Goal: Communication & Community: Answer question/provide support

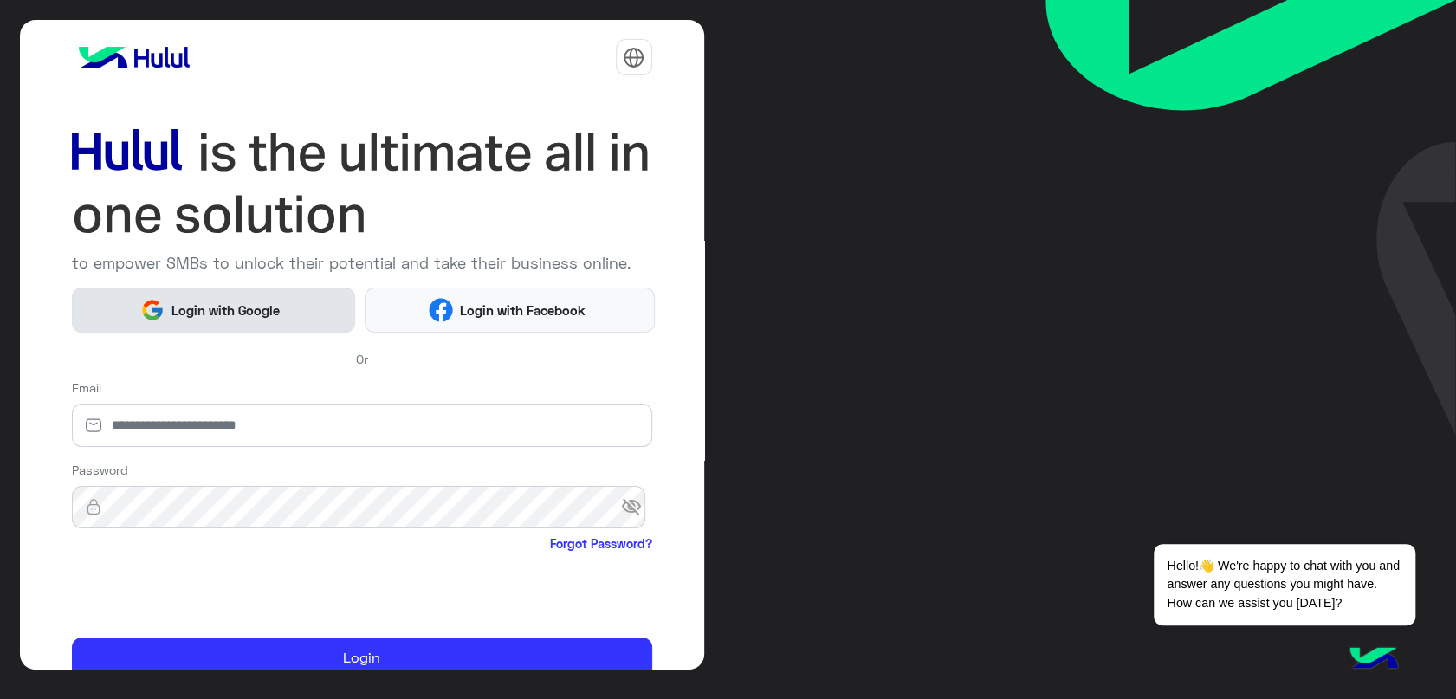
drag, startPoint x: 0, startPoint y: 0, endPoint x: 232, endPoint y: 306, distance: 383.8
click at [232, 306] on span "Login with Google" at bounding box center [225, 310] width 121 height 20
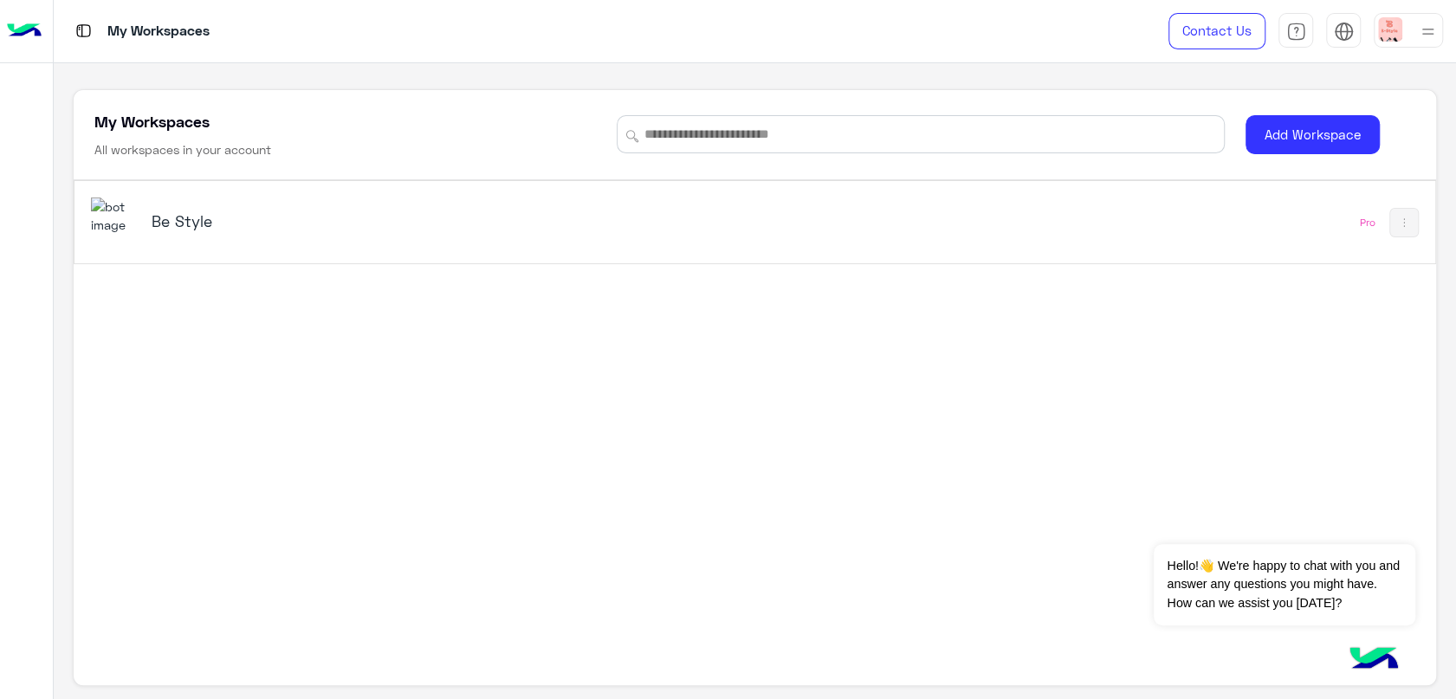
click at [1417, 35] on img at bounding box center [1428, 32] width 22 height 22
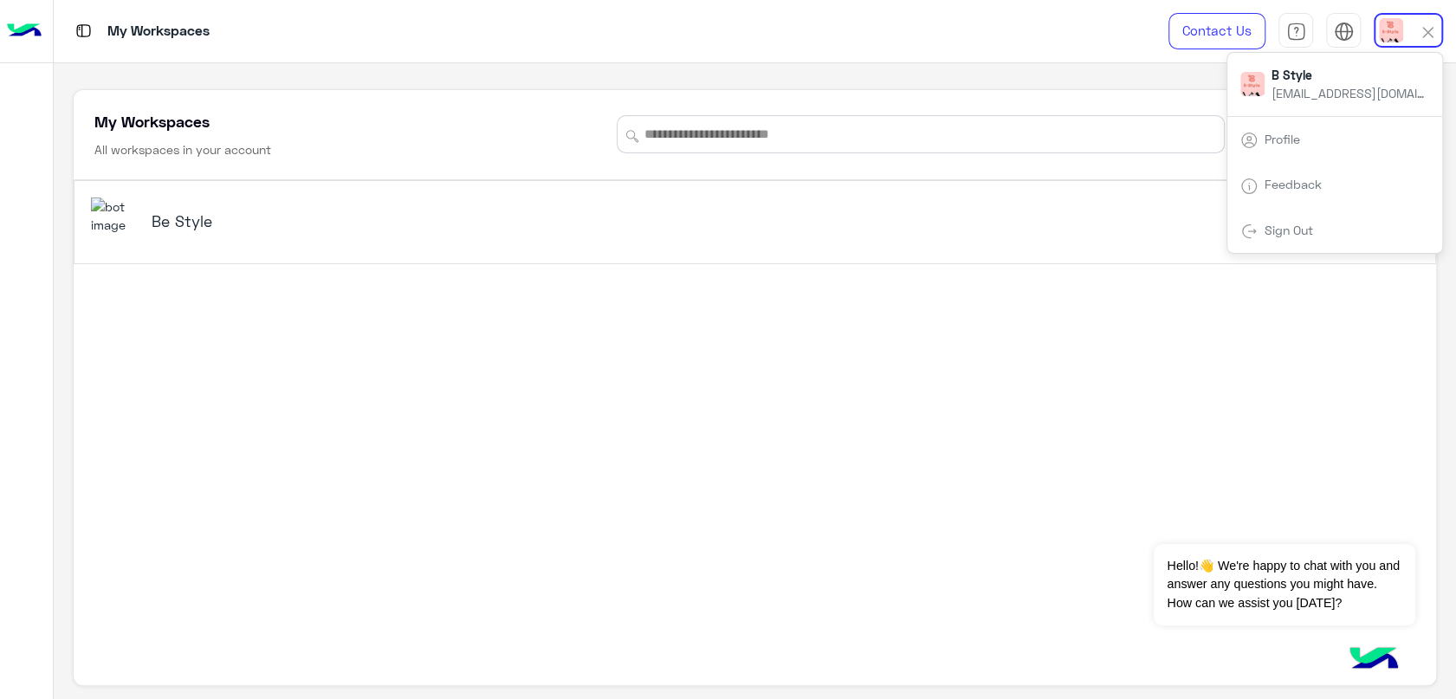
click at [1151, 515] on div "Be Style Pro" at bounding box center [754, 408] width 1361 height 456
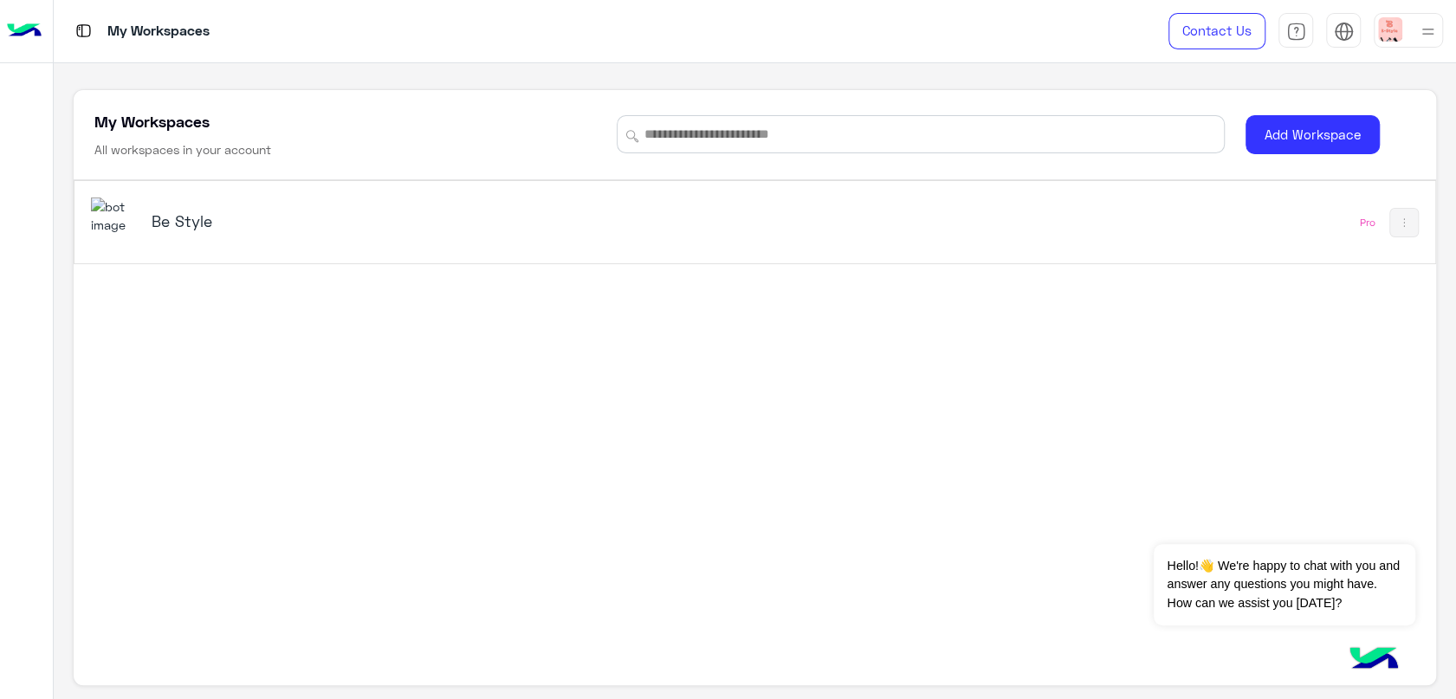
click at [171, 223] on h5 "Be Style" at bounding box center [391, 220] width 478 height 21
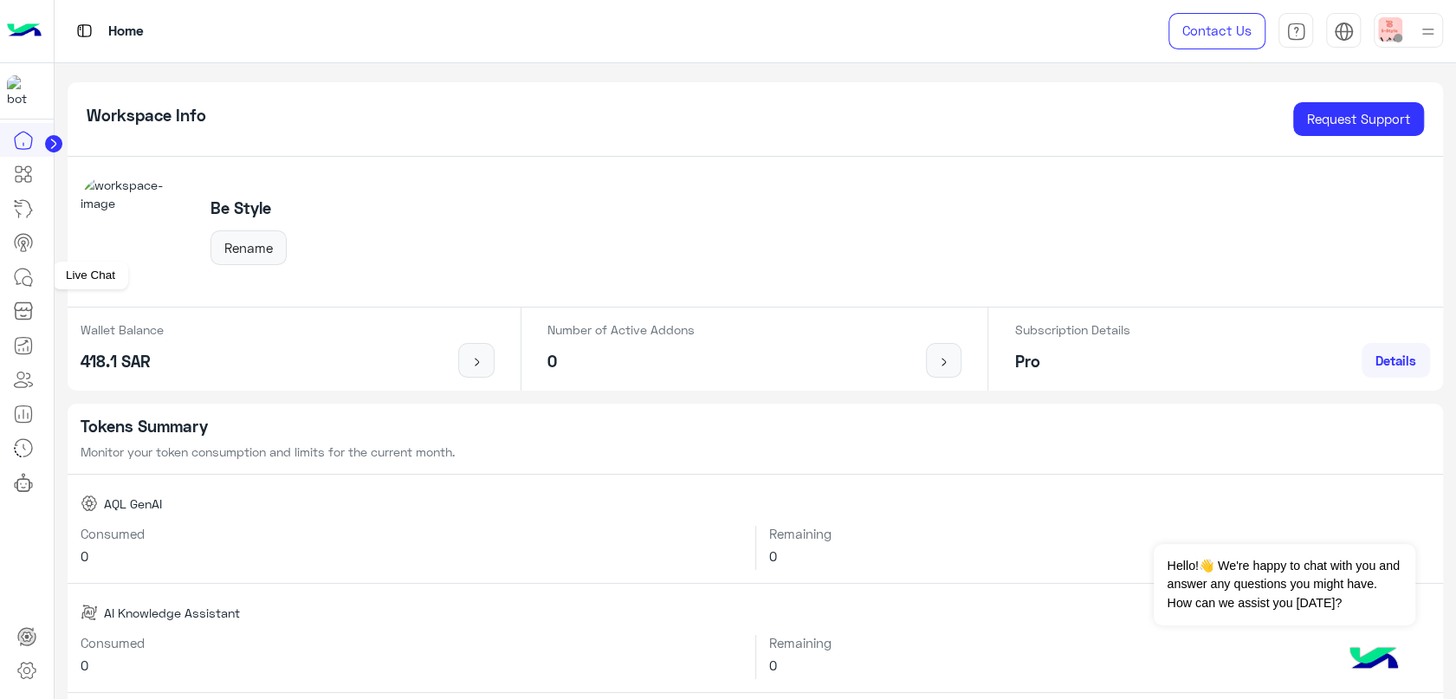
click at [16, 282] on icon at bounding box center [23, 277] width 21 height 21
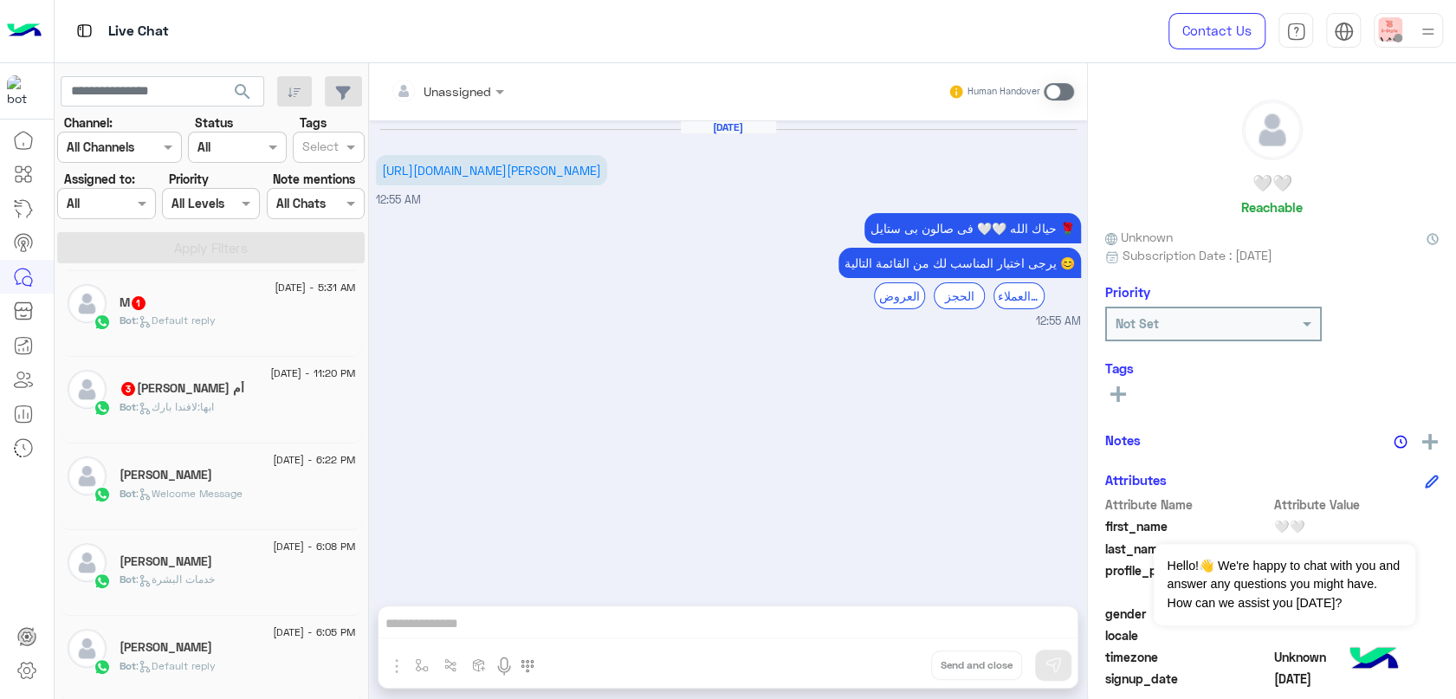
scroll to position [288, 0]
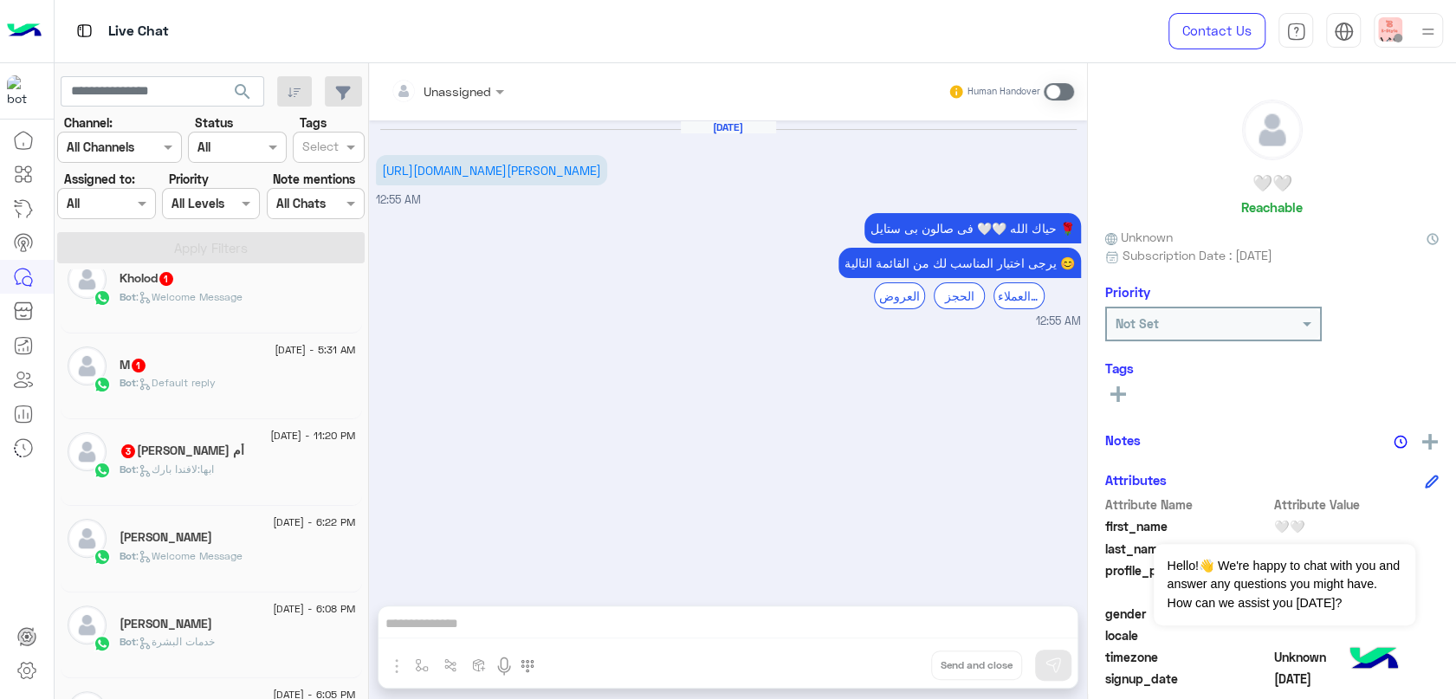
click at [190, 457] on div "أم [PERSON_NAME] 3" at bounding box center [237, 452] width 236 height 18
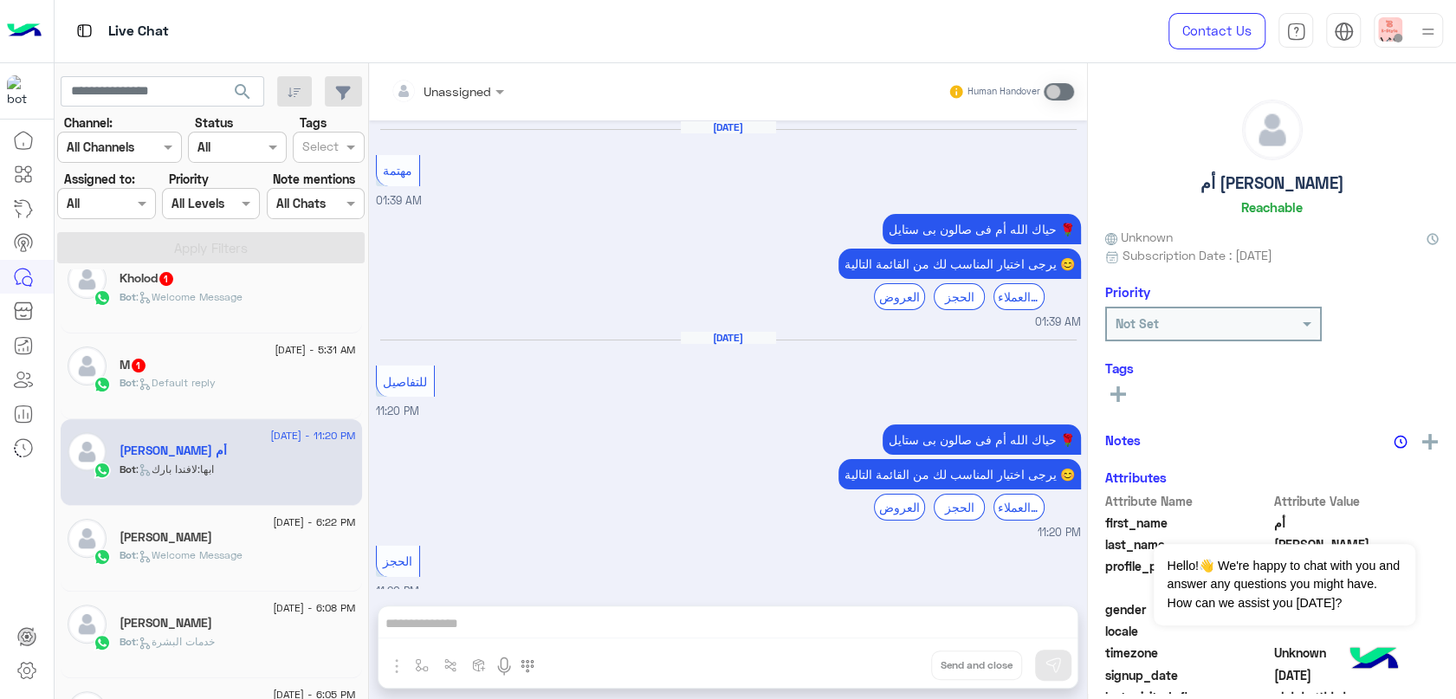
scroll to position [376, 0]
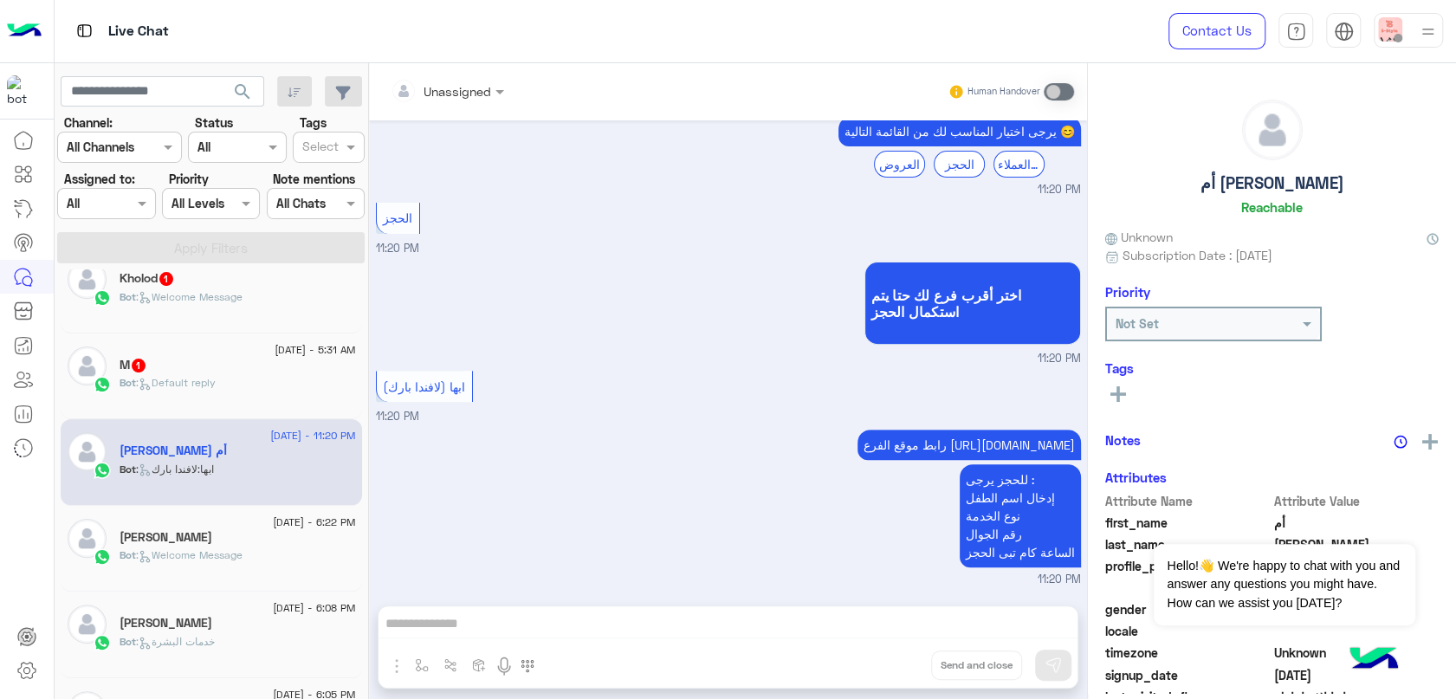
click at [224, 372] on div "M 1" at bounding box center [237, 367] width 236 height 18
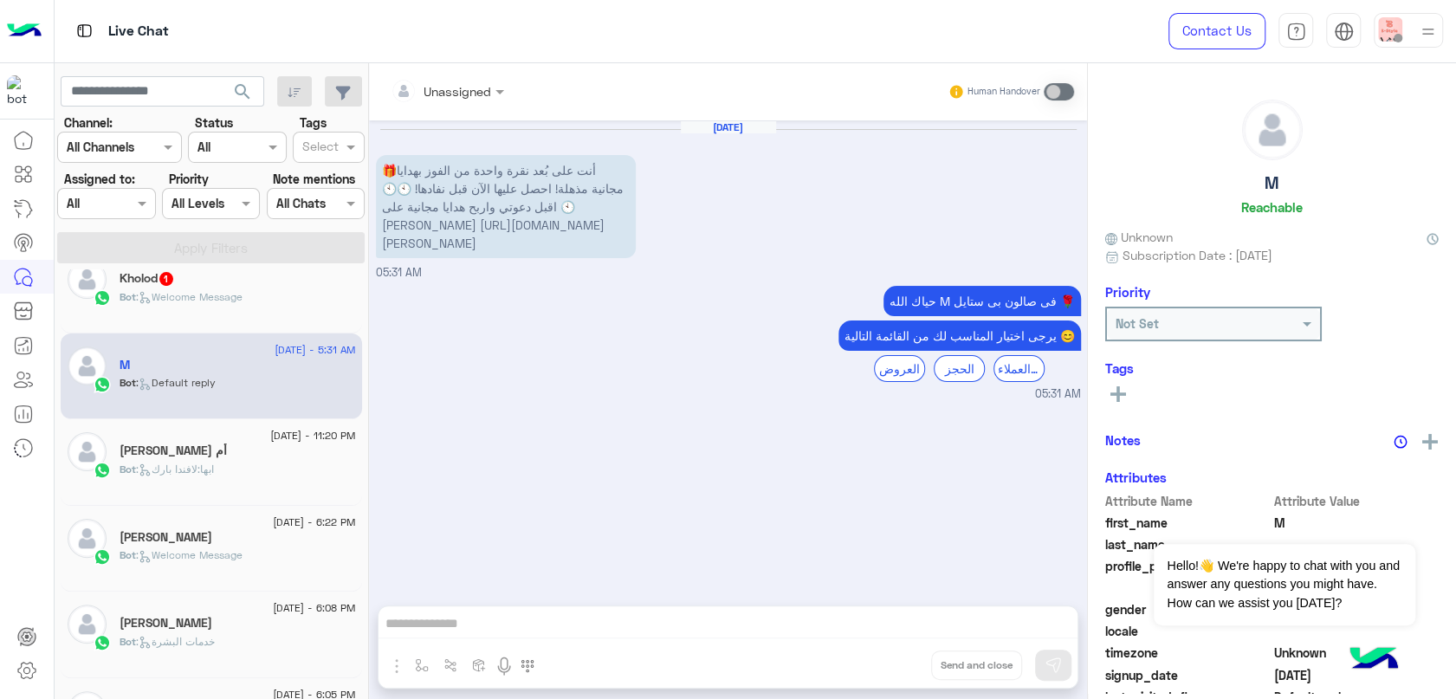
scroll to position [96, 0]
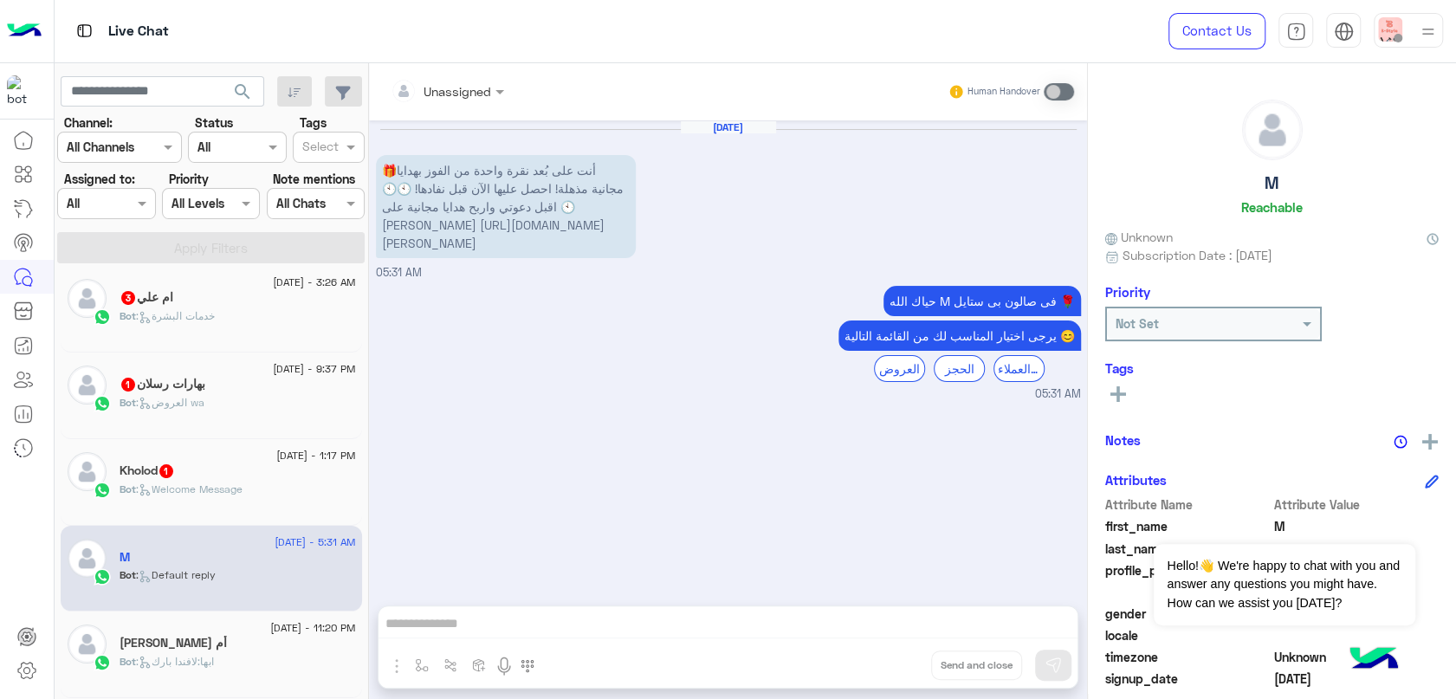
click at [225, 478] on div "Kholod 1" at bounding box center [237, 472] width 236 height 18
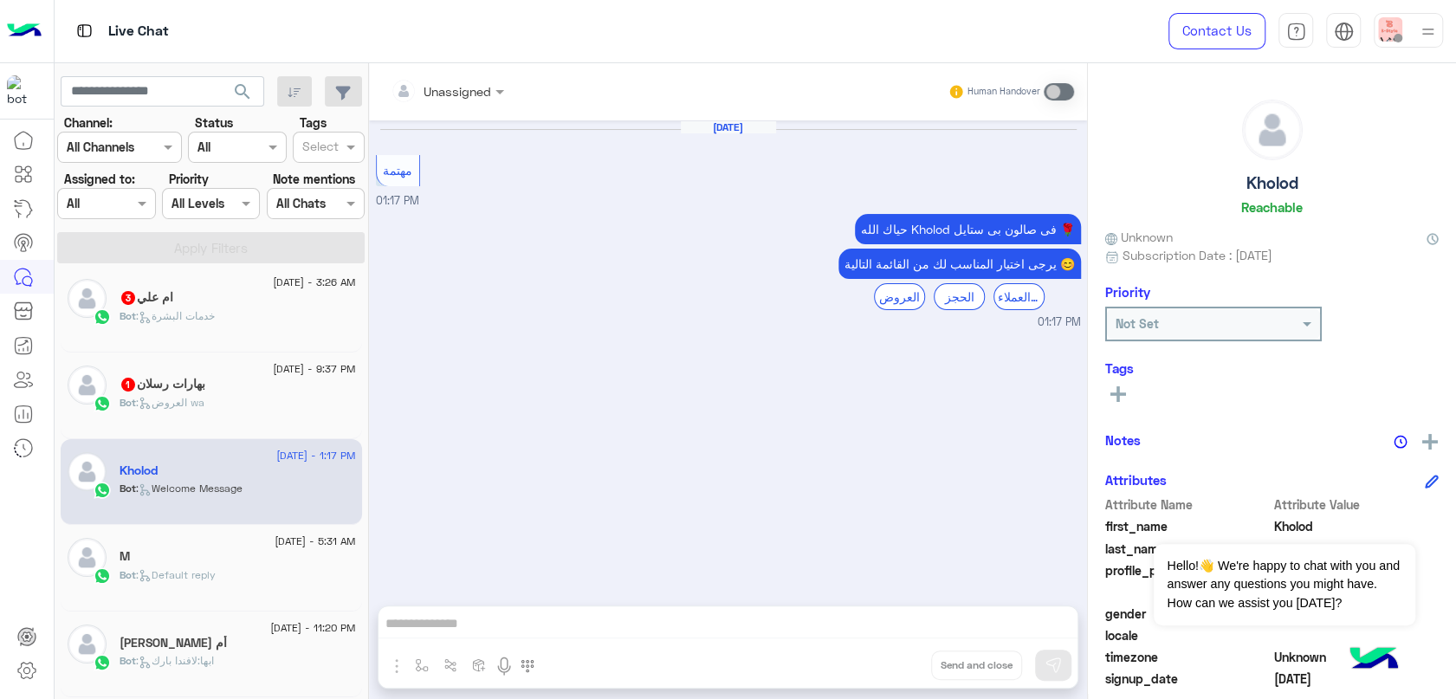
click at [203, 391] on h5 "بهارات رسلان 1" at bounding box center [162, 384] width 86 height 15
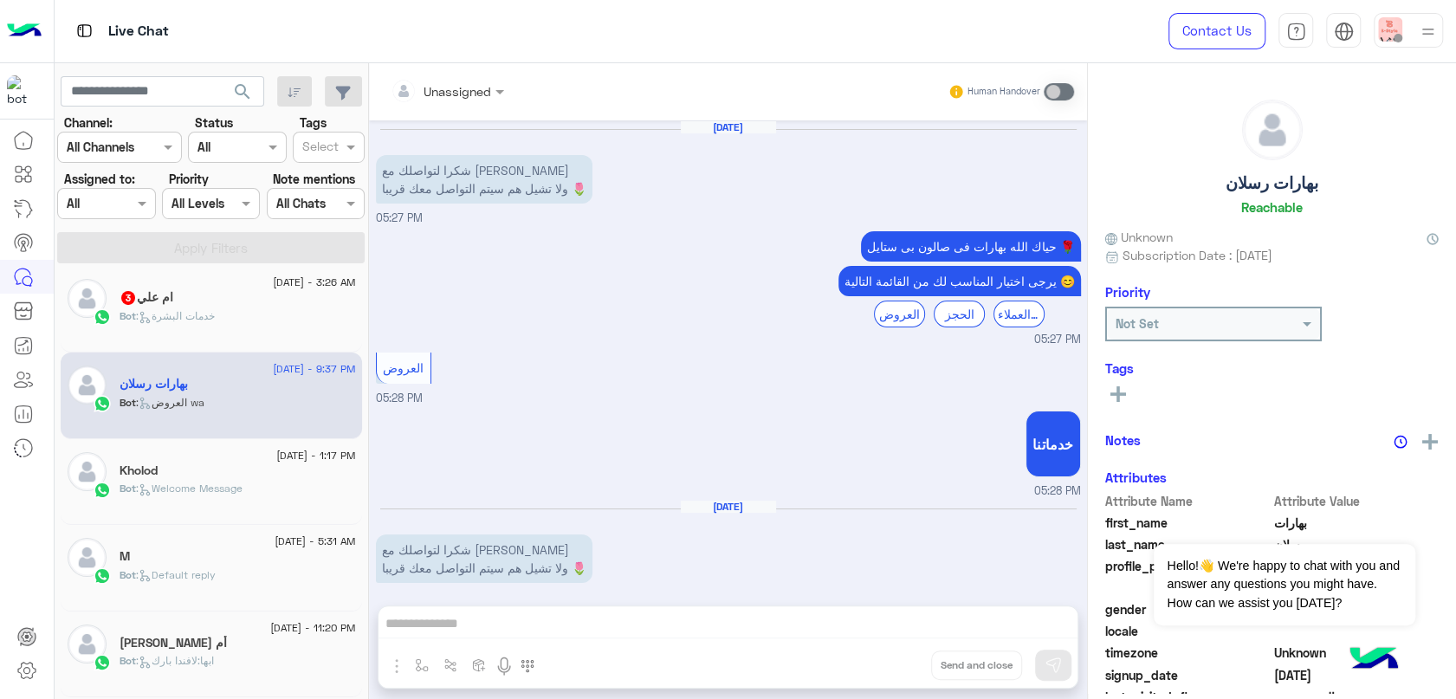
scroll to position [319, 0]
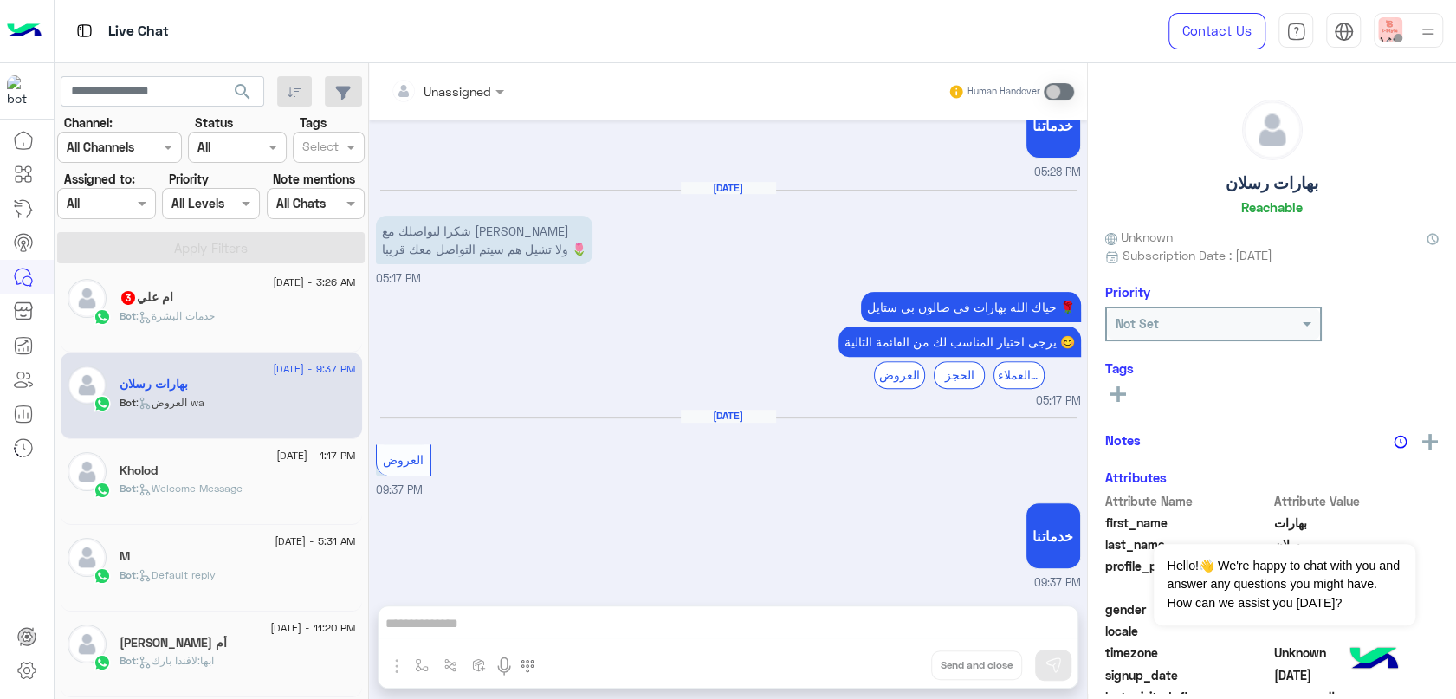
click at [203, 320] on span ": خدمات البشرة" at bounding box center [175, 315] width 79 height 13
